Goal: Task Accomplishment & Management: Use online tool/utility

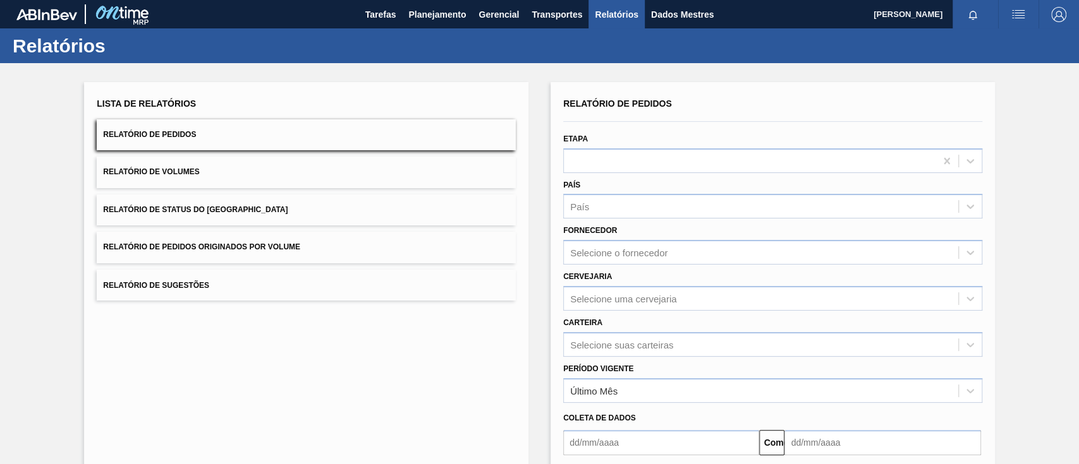
click at [290, 224] on button "Relatório de Status do [GEOGRAPHIC_DATA]" at bounding box center [306, 210] width 419 height 31
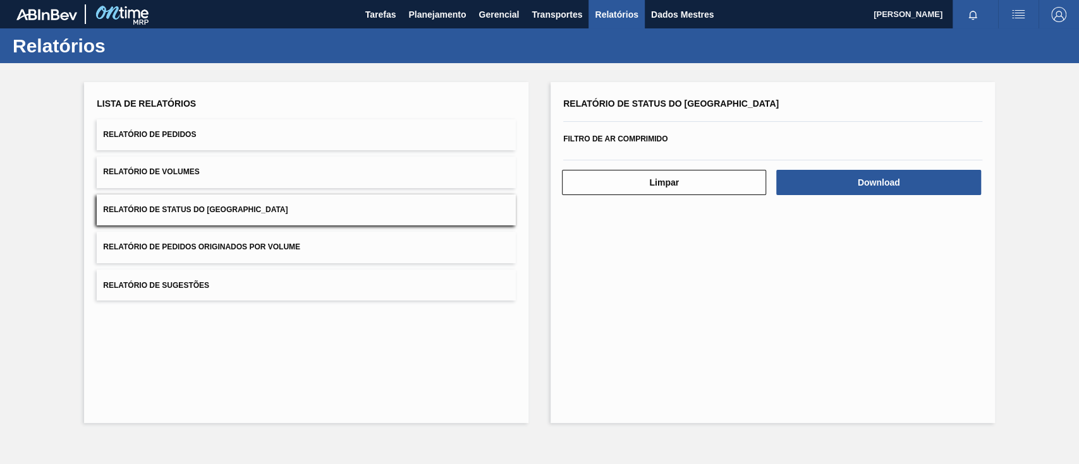
click at [289, 238] on button "Relatório de Pedidos Originados por Volume" at bounding box center [306, 247] width 419 height 31
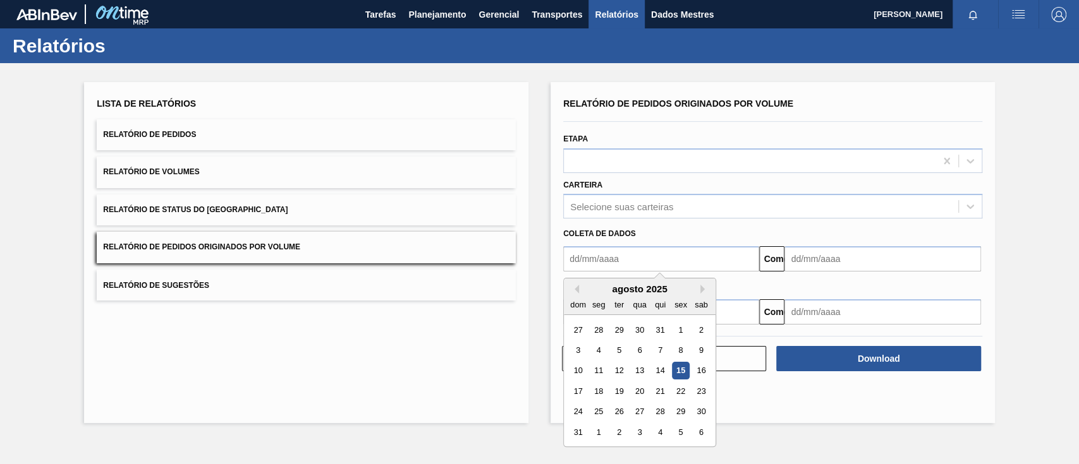
click at [629, 253] on input "text" at bounding box center [661, 258] width 196 height 25
click at [675, 327] on div "1" at bounding box center [680, 330] width 17 height 17
type input "[DATE]"
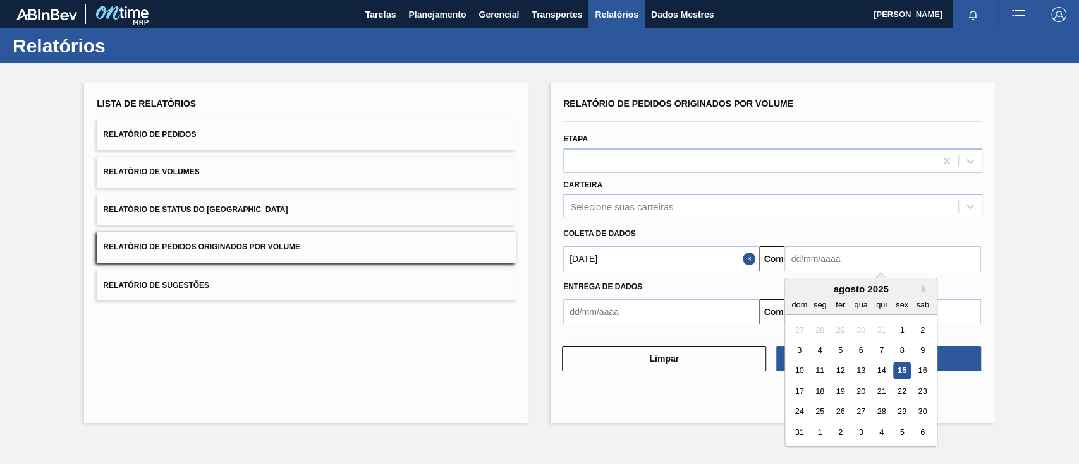
click at [849, 262] on input "text" at bounding box center [882, 258] width 196 height 25
click at [880, 392] on font "21" at bounding box center [881, 391] width 9 height 9
type input "[DATE]"
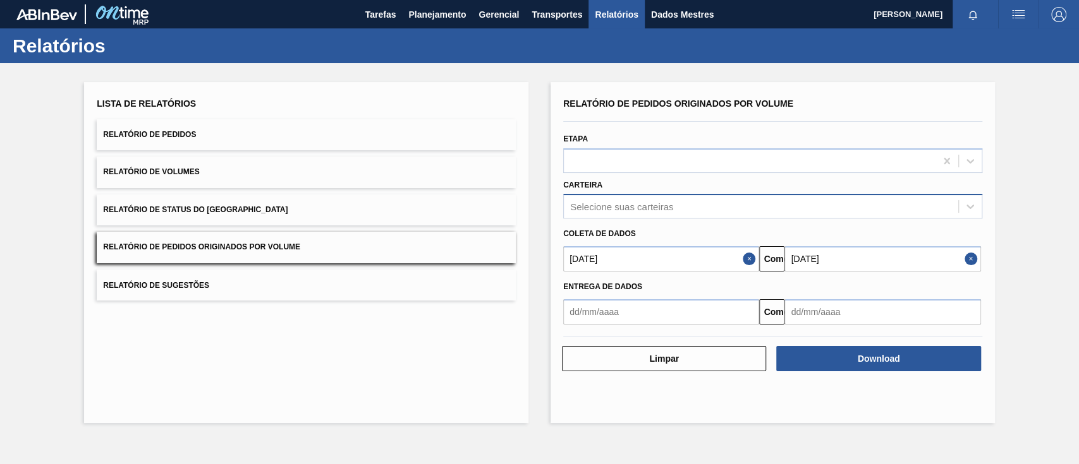
click at [677, 209] on div "Selecione suas carteiras" at bounding box center [761, 207] width 394 height 18
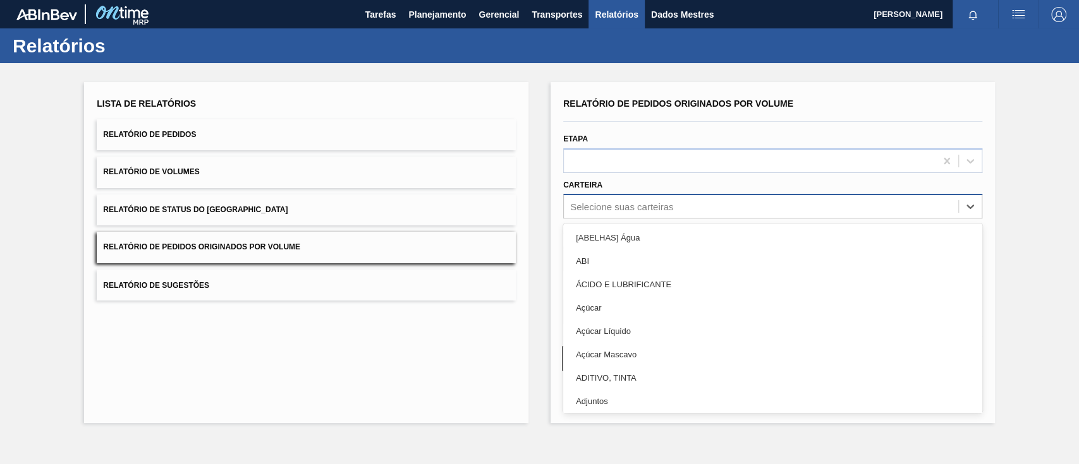
type input "a"
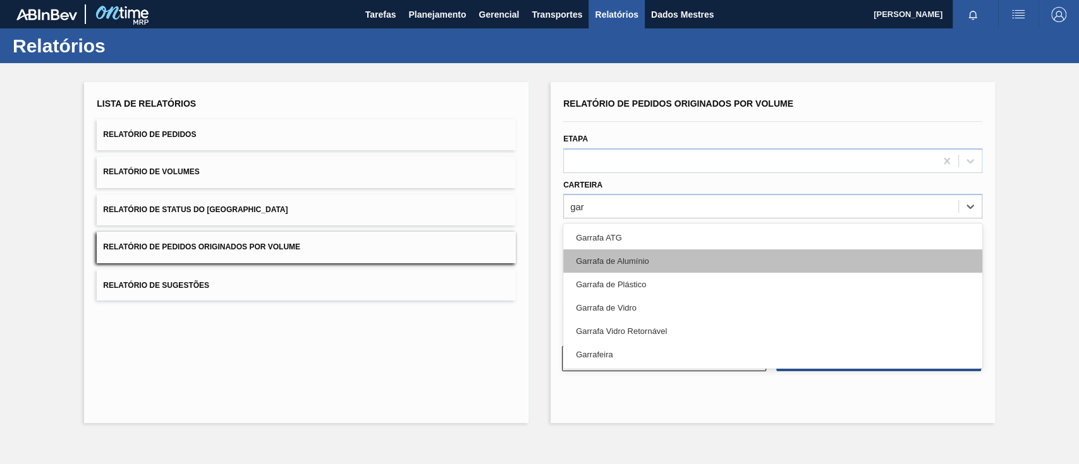
type input "garr"
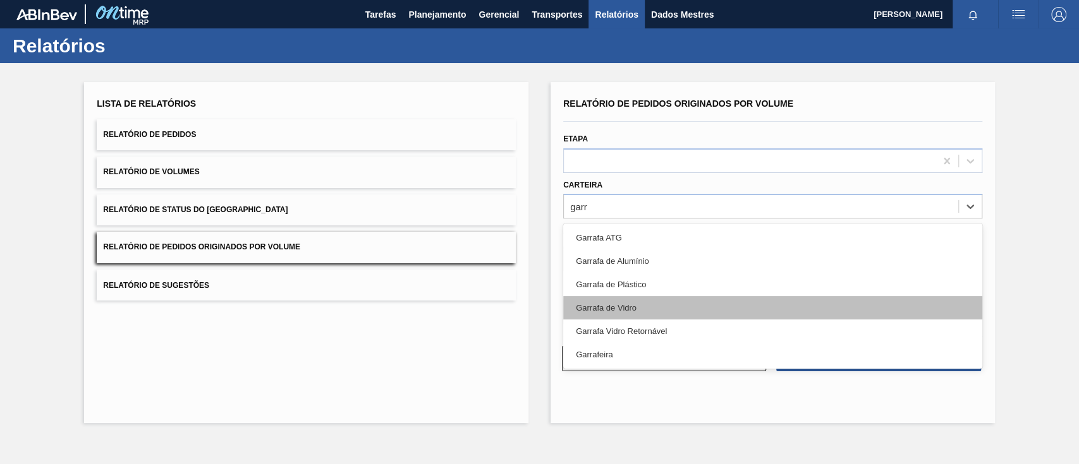
click at [667, 314] on div "Garrafa de Vidro" at bounding box center [772, 307] width 419 height 23
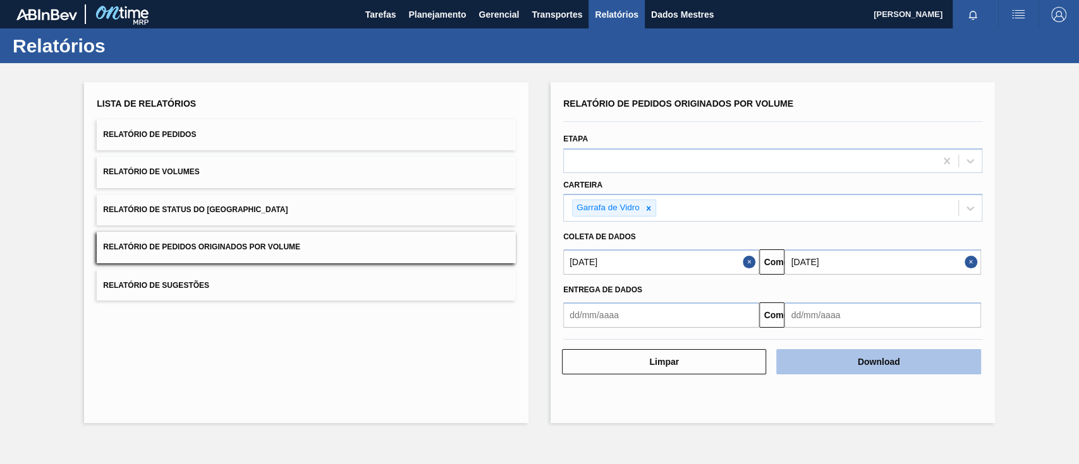
click at [874, 358] on font "Download" at bounding box center [878, 362] width 42 height 10
